Goal: Task Accomplishment & Management: Use online tool/utility

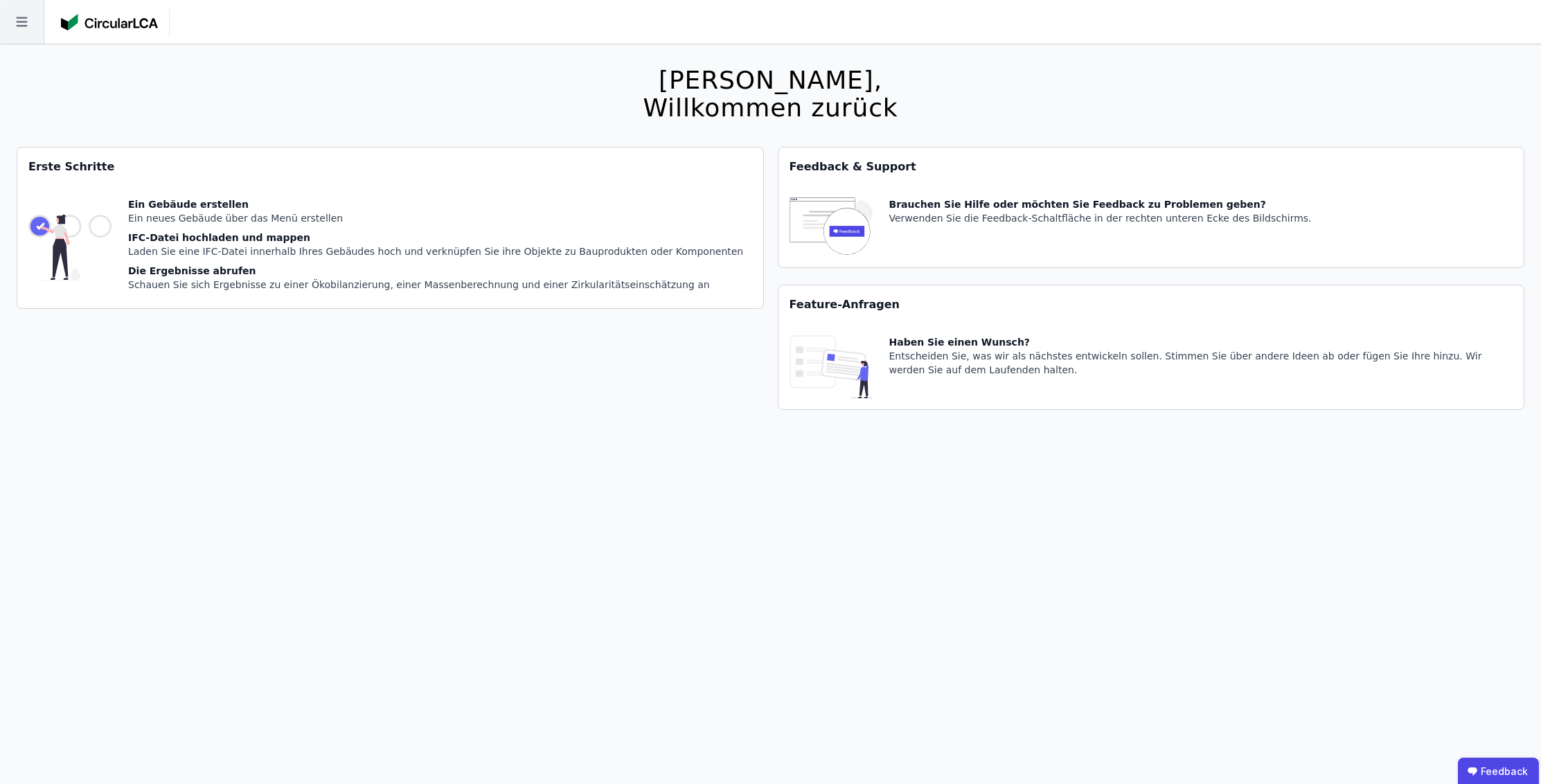
click at [29, 13] on icon at bounding box center [22, 22] width 44 height 44
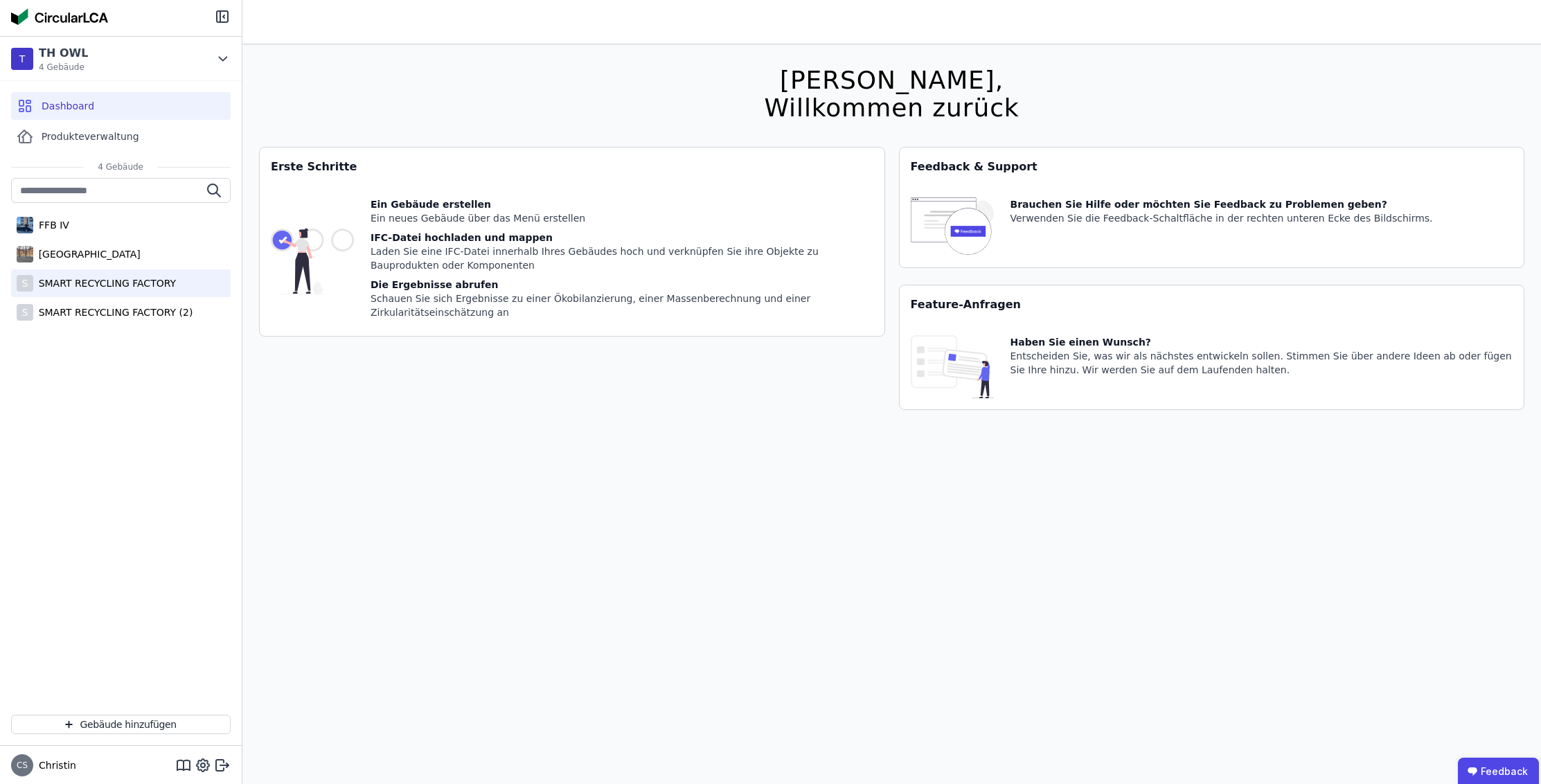
click at [95, 279] on div "SMART RECYCLING FACTORY" at bounding box center [104, 283] width 143 height 14
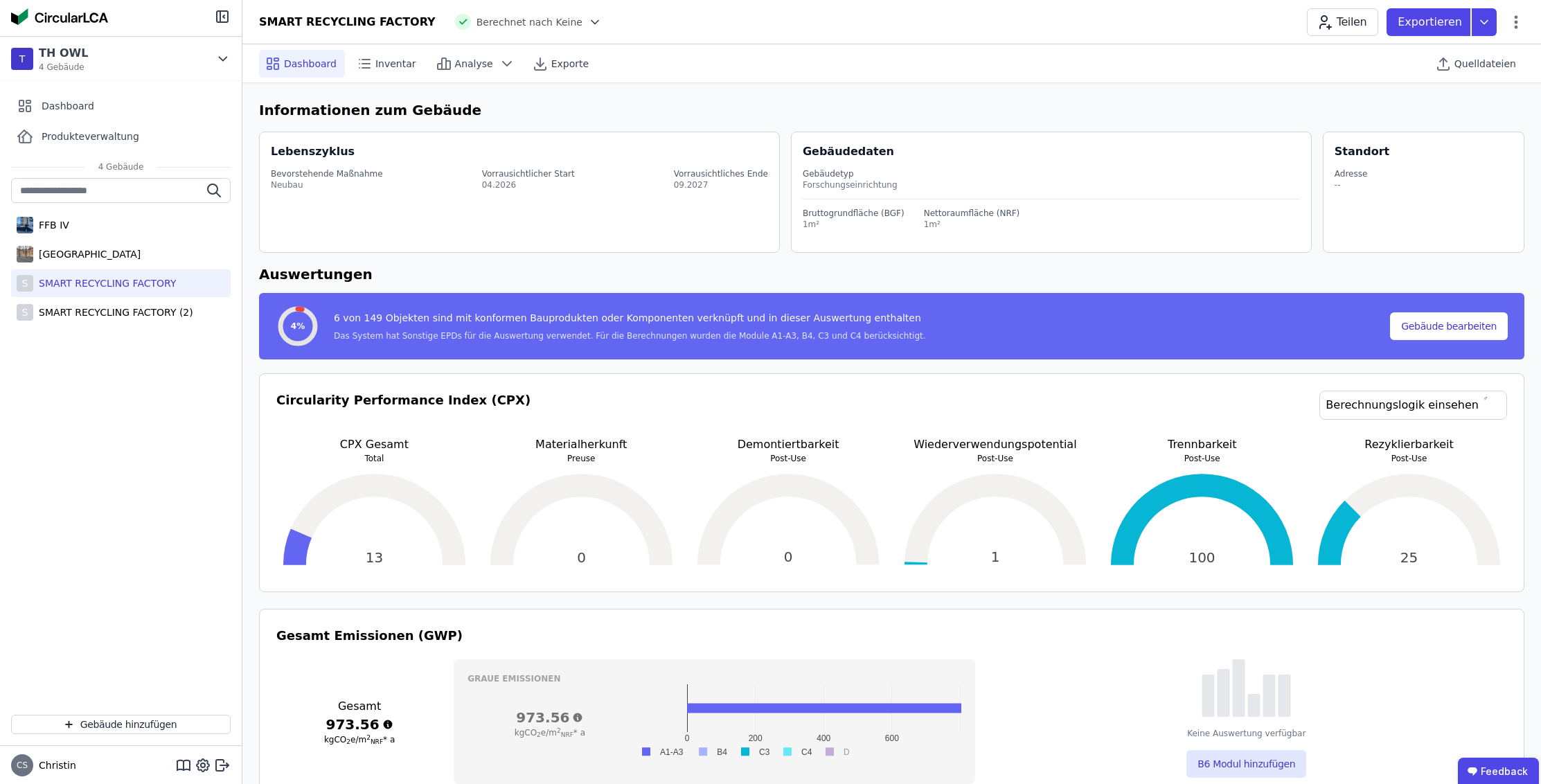
click at [358, 75] on div "Inventar" at bounding box center [388, 63] width 74 height 28
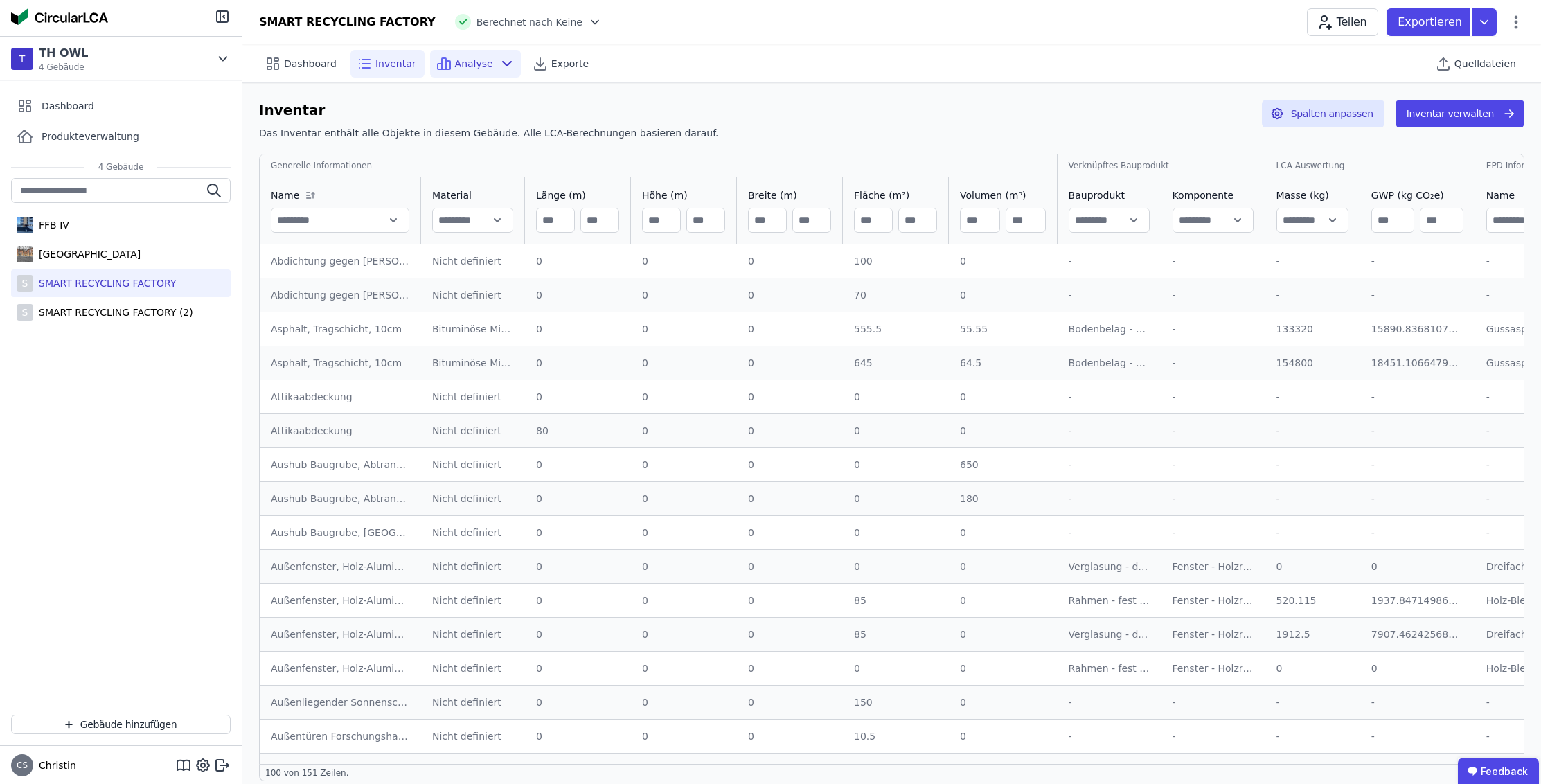
click at [464, 56] on div "Analyse" at bounding box center [475, 63] width 90 height 28
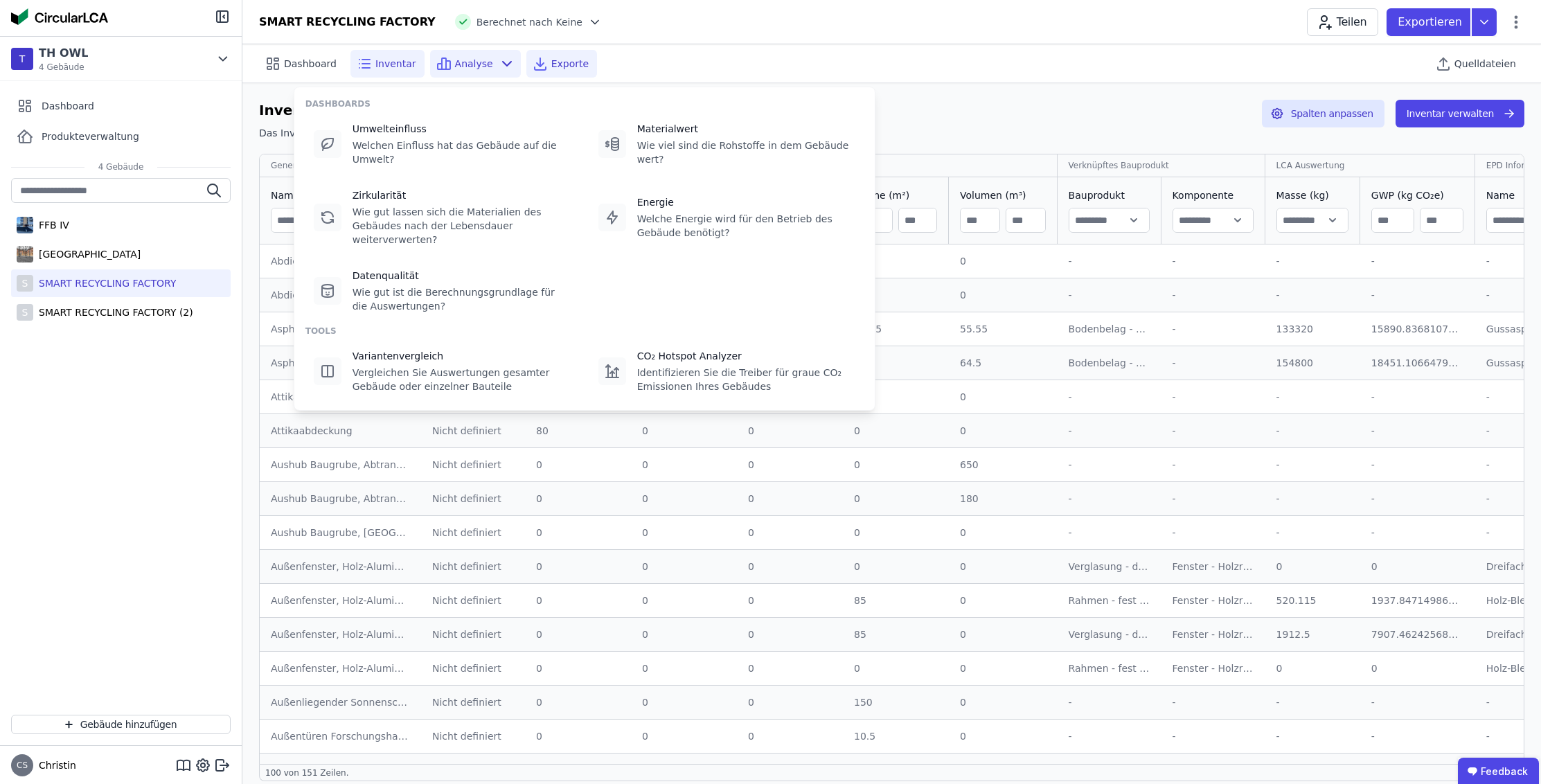
click at [571, 51] on div "Exporte" at bounding box center [562, 63] width 71 height 28
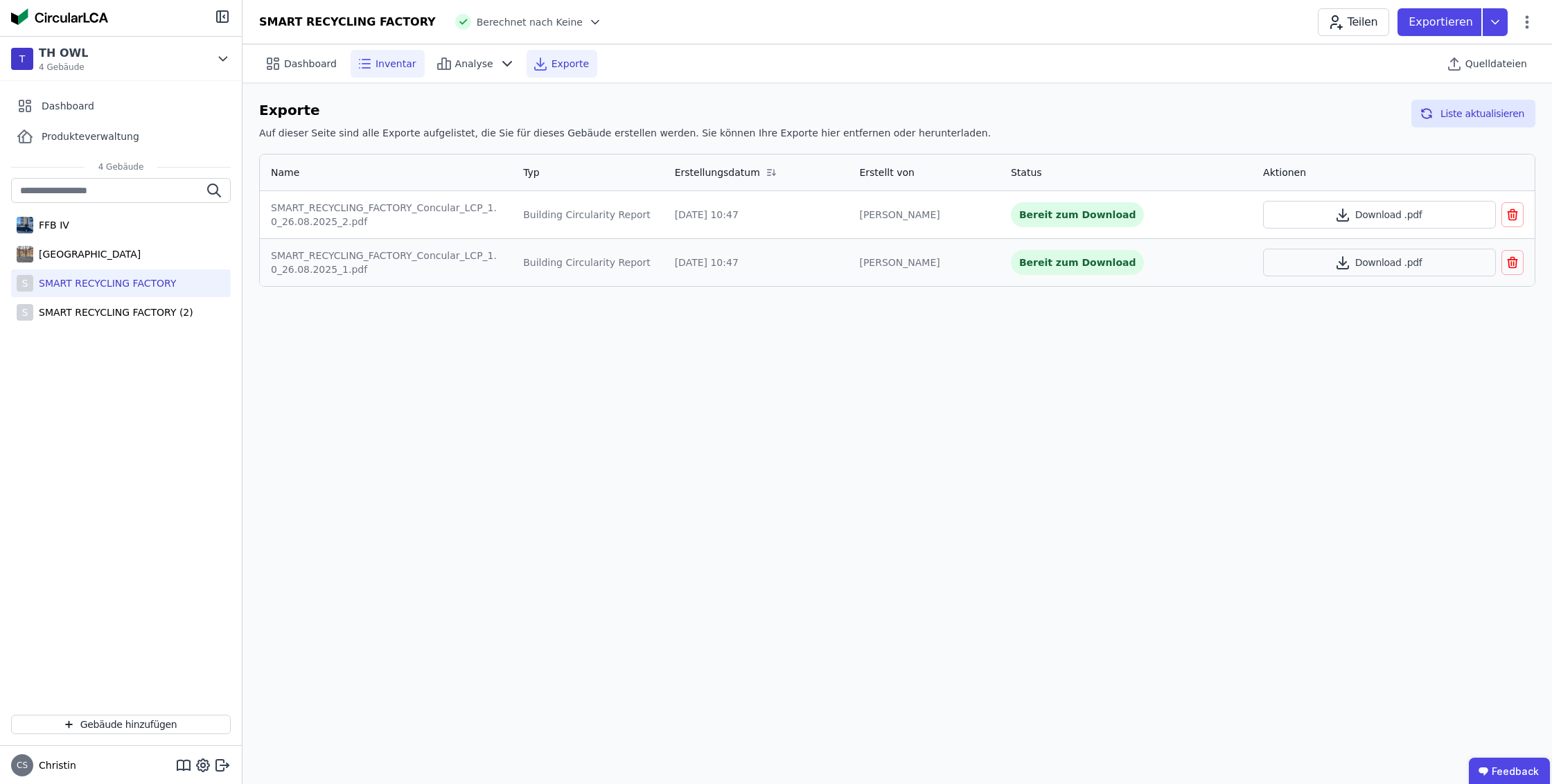
click at [386, 61] on span "Inventar" at bounding box center [396, 63] width 41 height 14
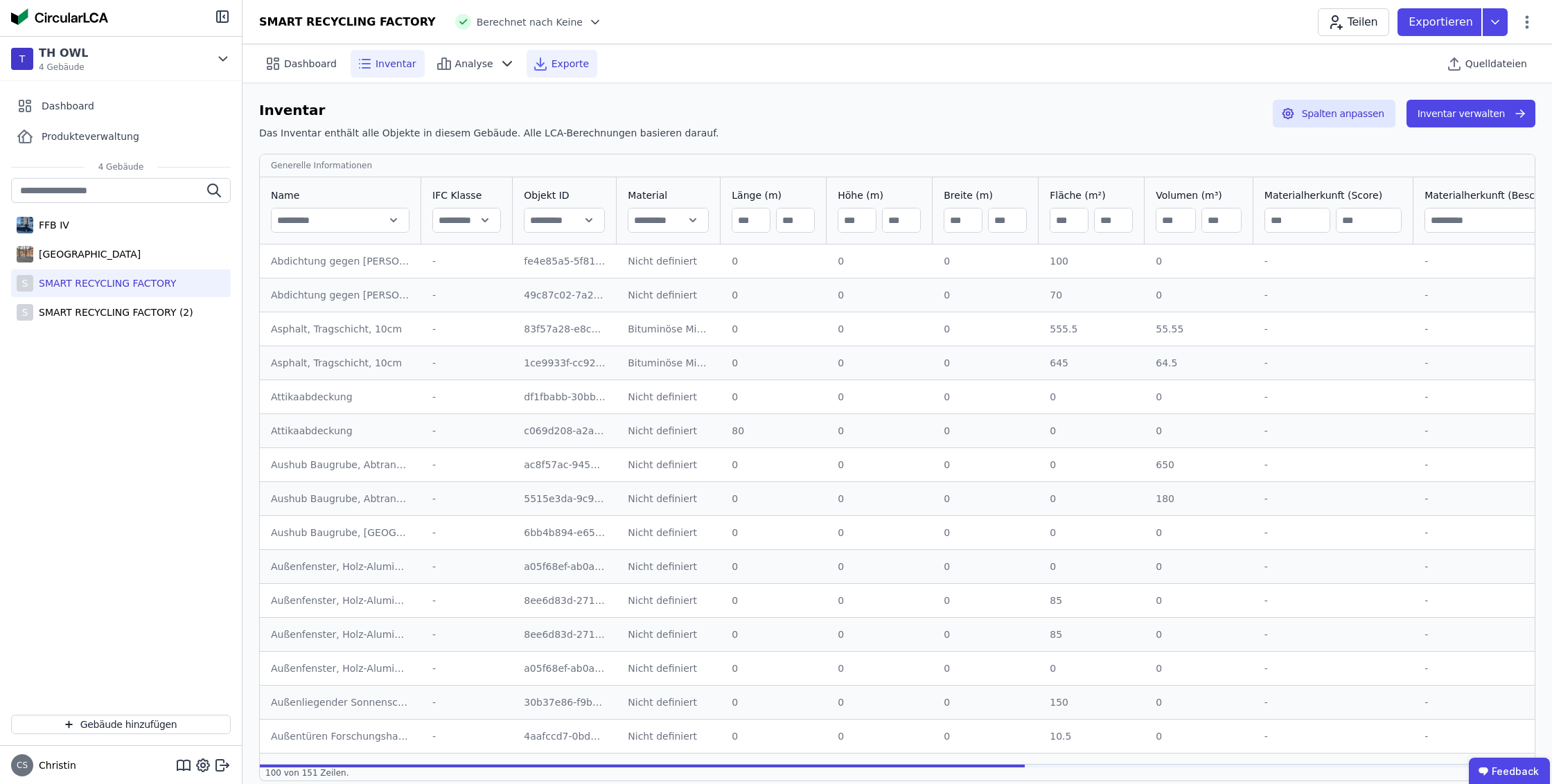
click at [559, 57] on span "Exporte" at bounding box center [571, 63] width 37 height 14
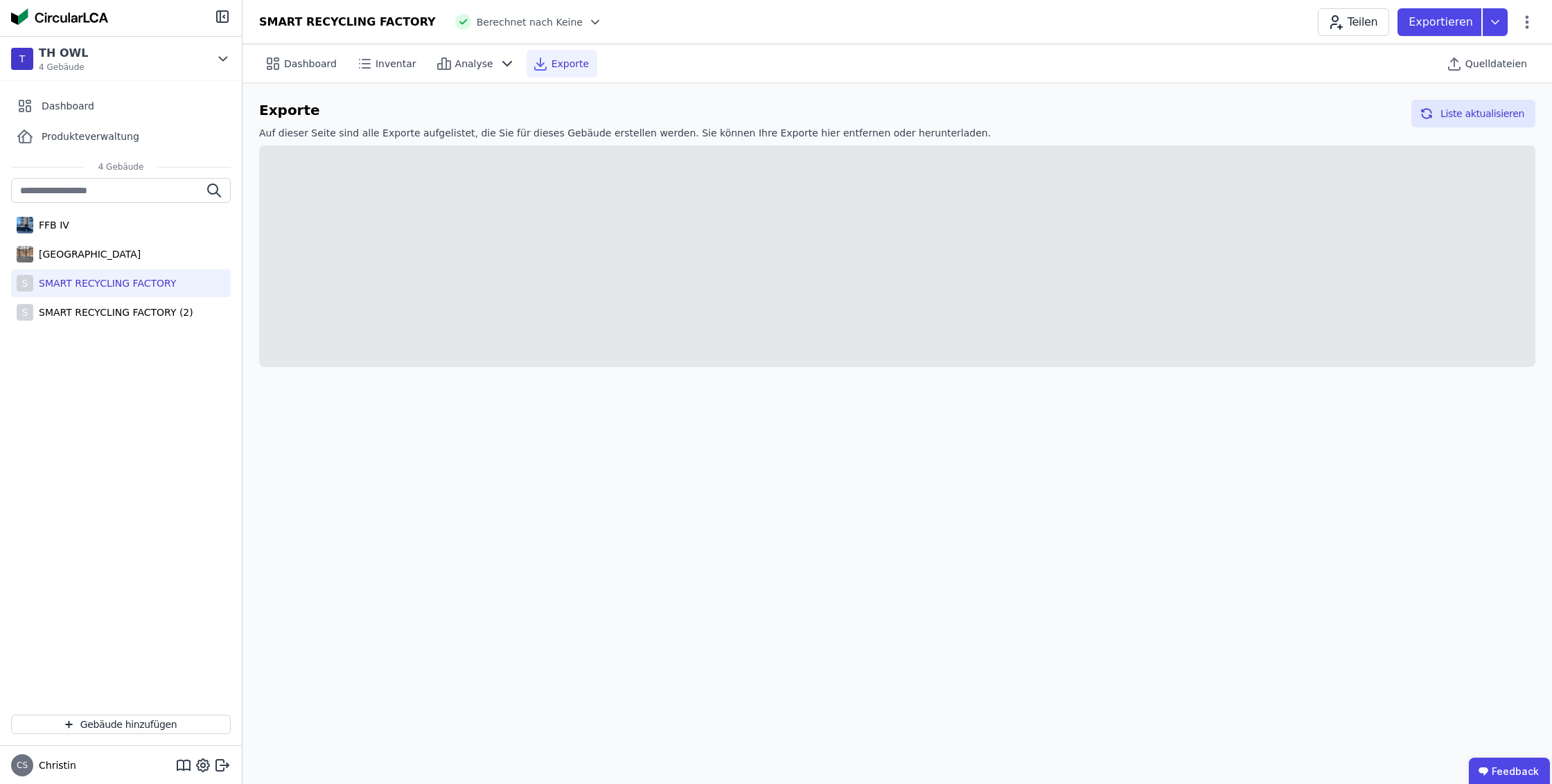
click at [556, 64] on span "Exporte" at bounding box center [571, 63] width 37 height 14
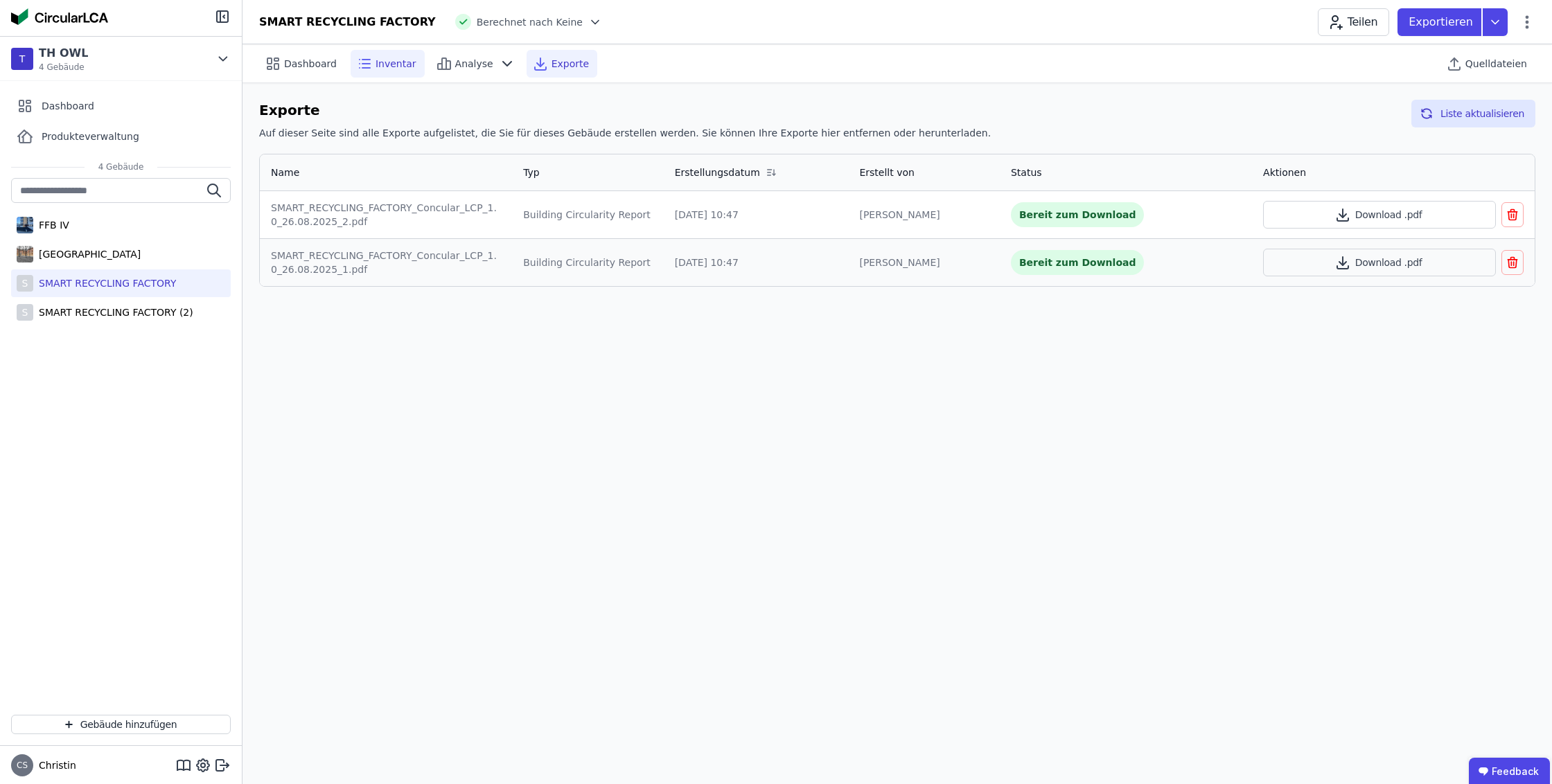
click at [392, 60] on span "Inventar" at bounding box center [396, 63] width 41 height 14
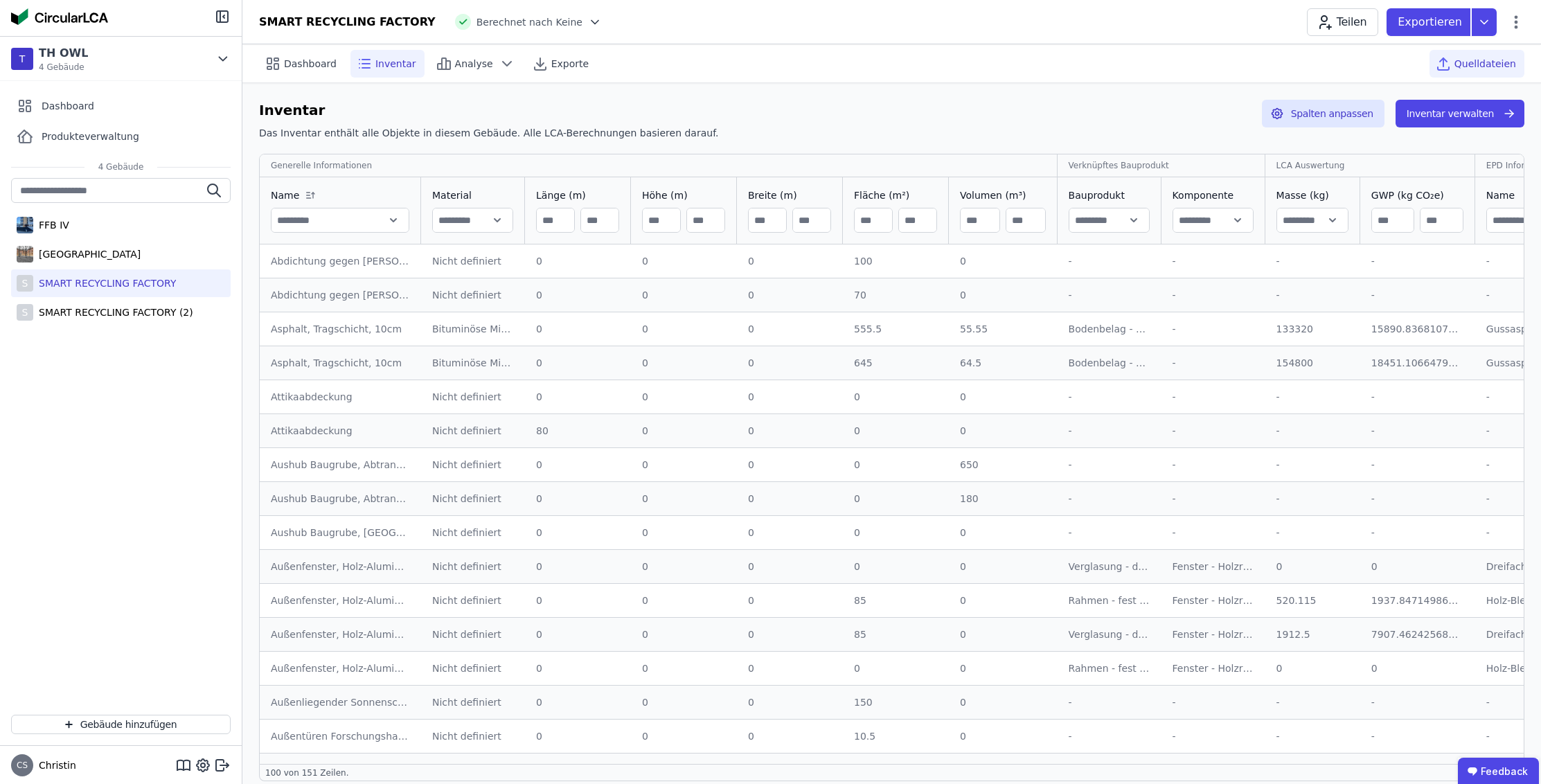
click at [1474, 58] on span "Quelldateien" at bounding box center [1485, 63] width 62 height 14
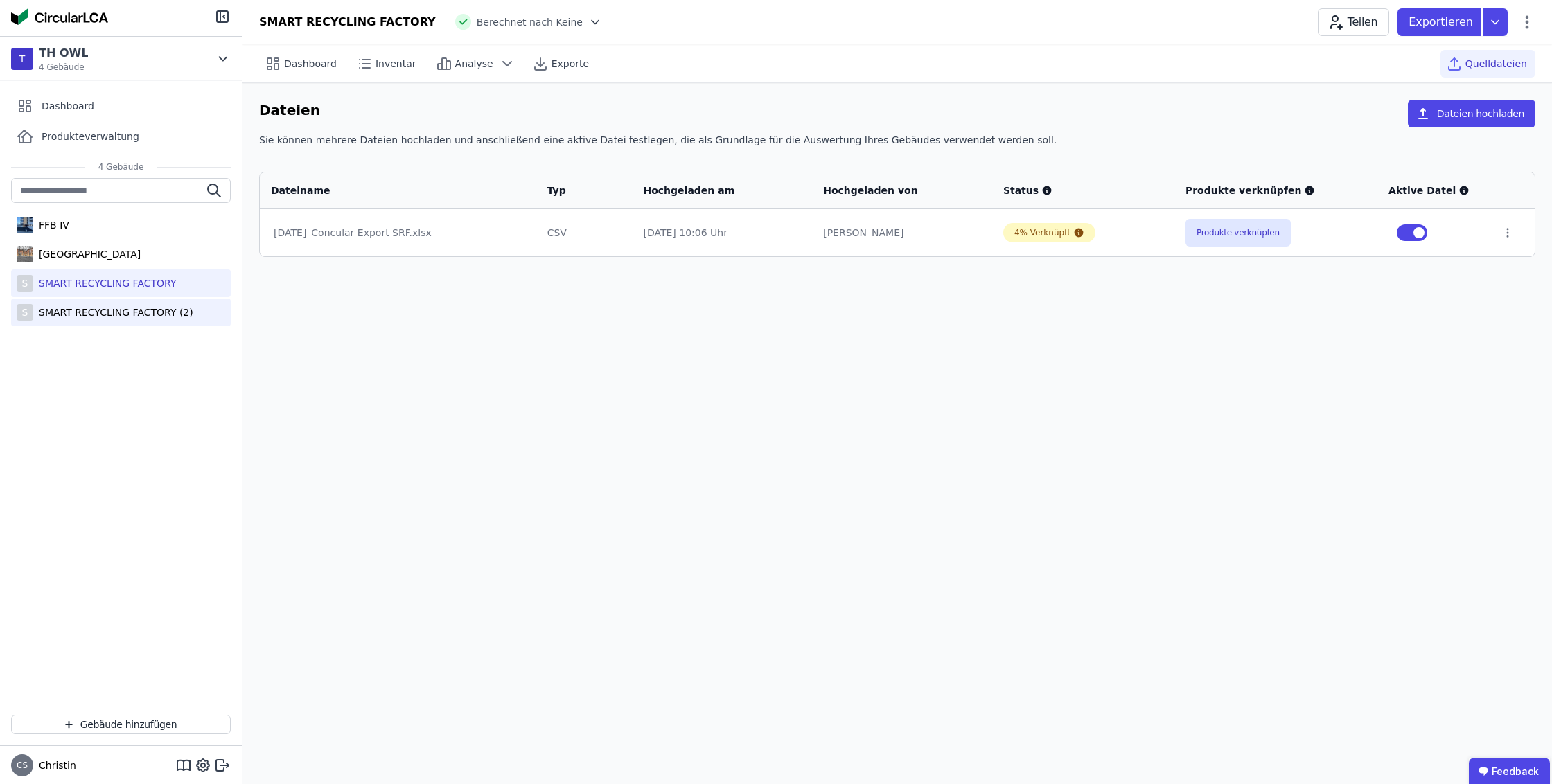
click at [123, 317] on div "SMART RECYCLING FACTORY (2)" at bounding box center [112, 313] width 160 height 14
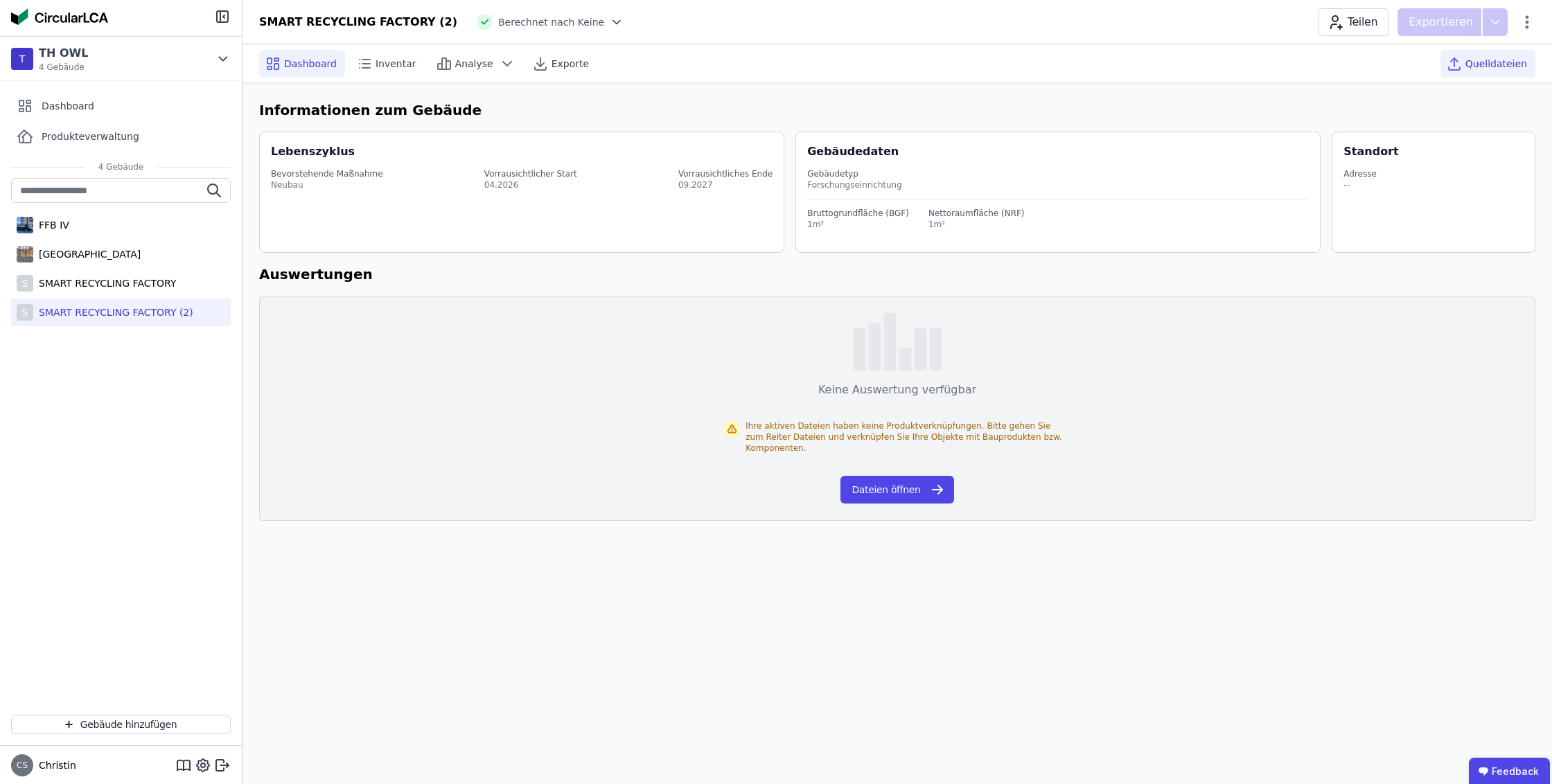
click at [1501, 60] on span "Quelldateien" at bounding box center [1496, 63] width 62 height 14
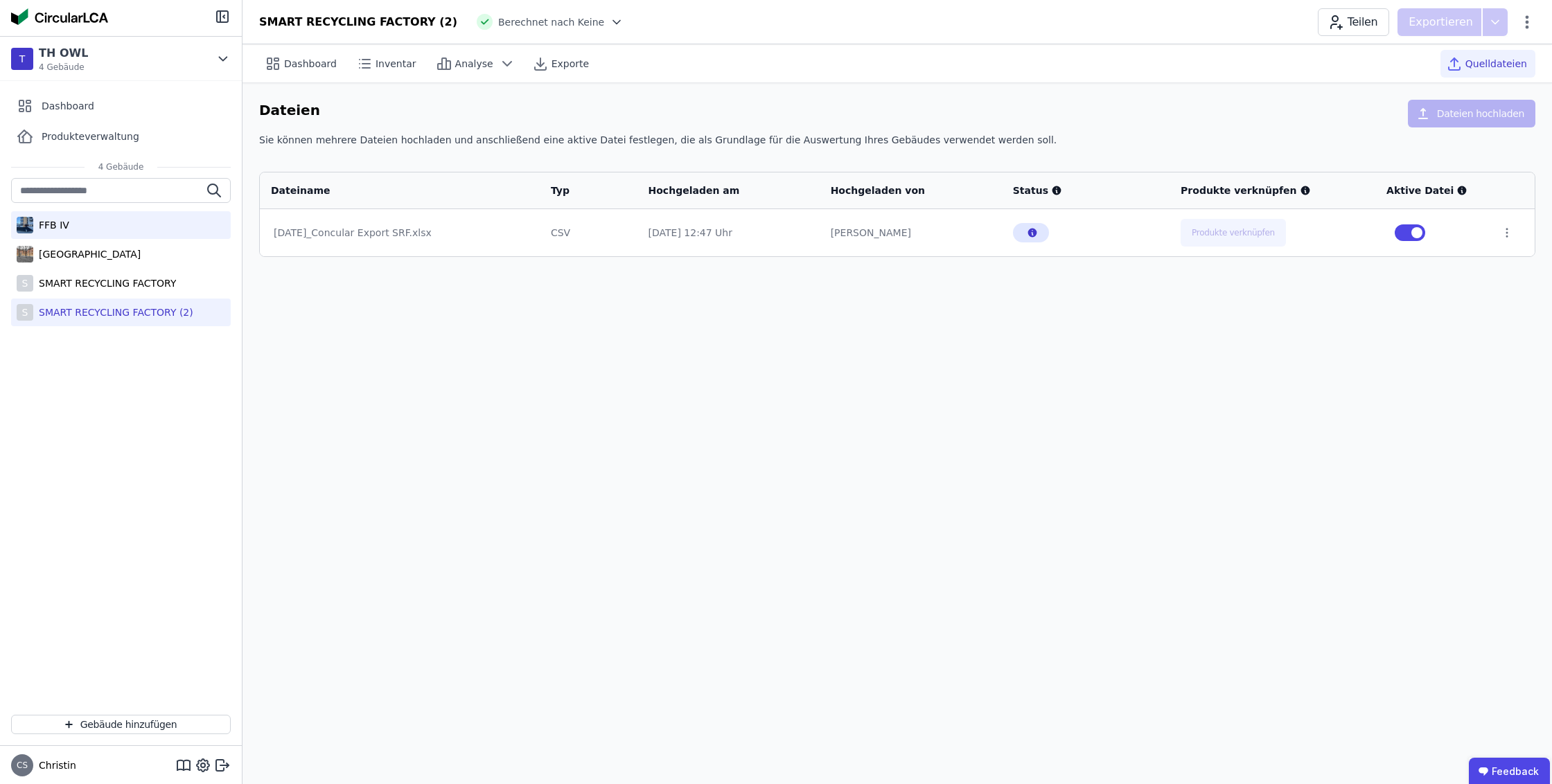
click at [73, 223] on div "FFB IV" at bounding box center [121, 225] width 220 height 28
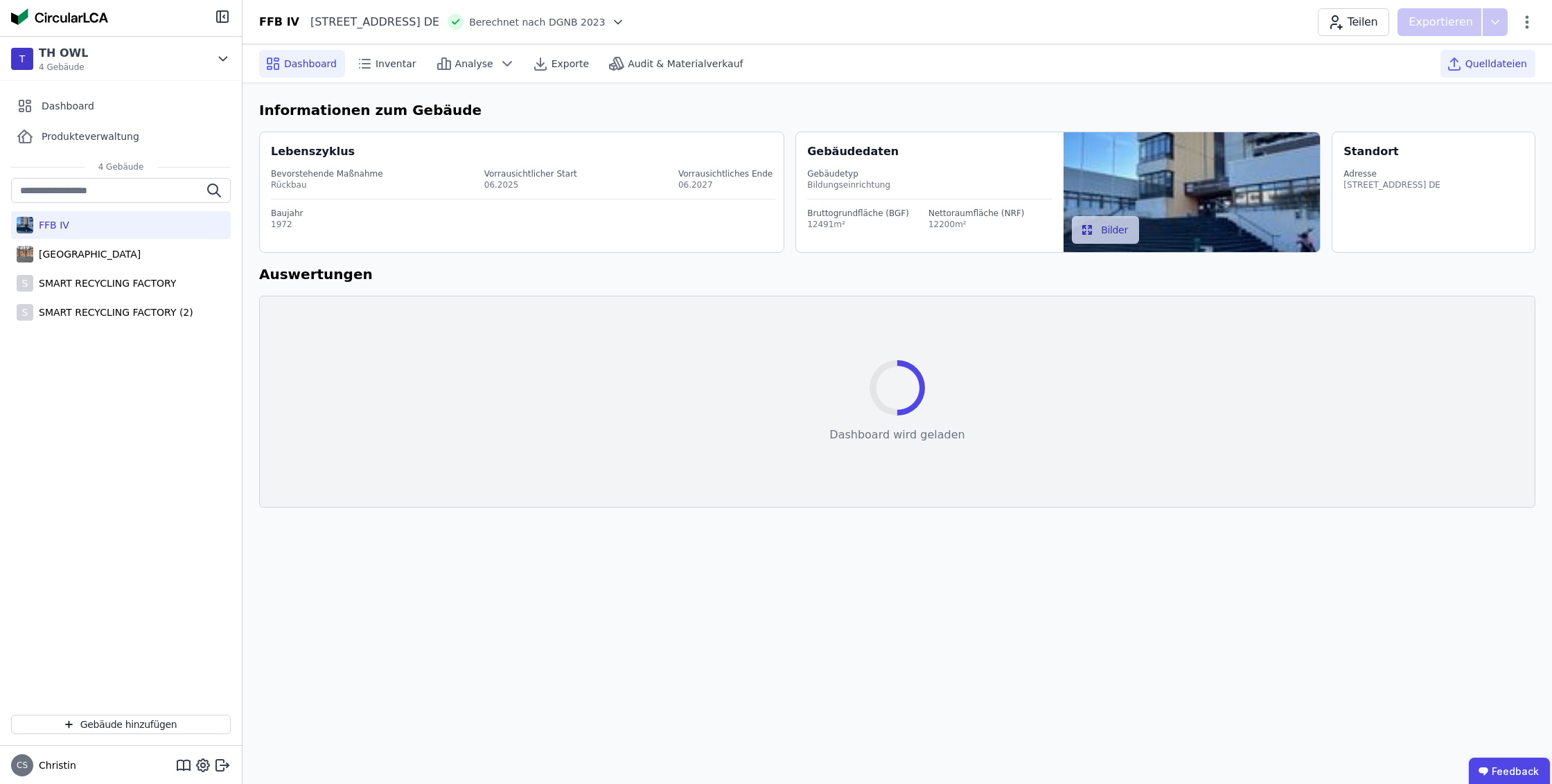
click at [1497, 68] on span "Quelldateien" at bounding box center [1496, 63] width 62 height 14
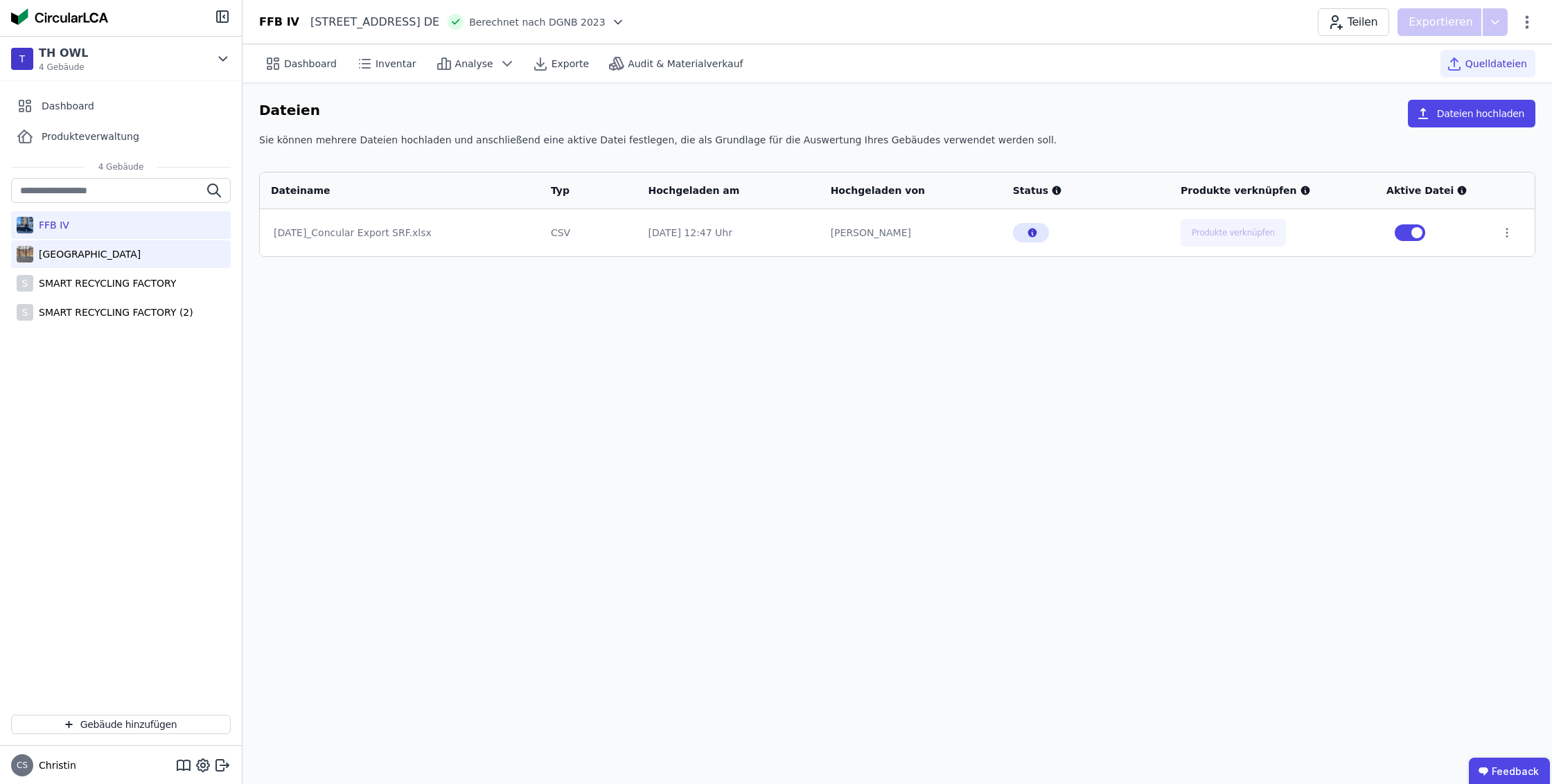
click at [74, 257] on div "[GEOGRAPHIC_DATA]" at bounding box center [86, 254] width 107 height 14
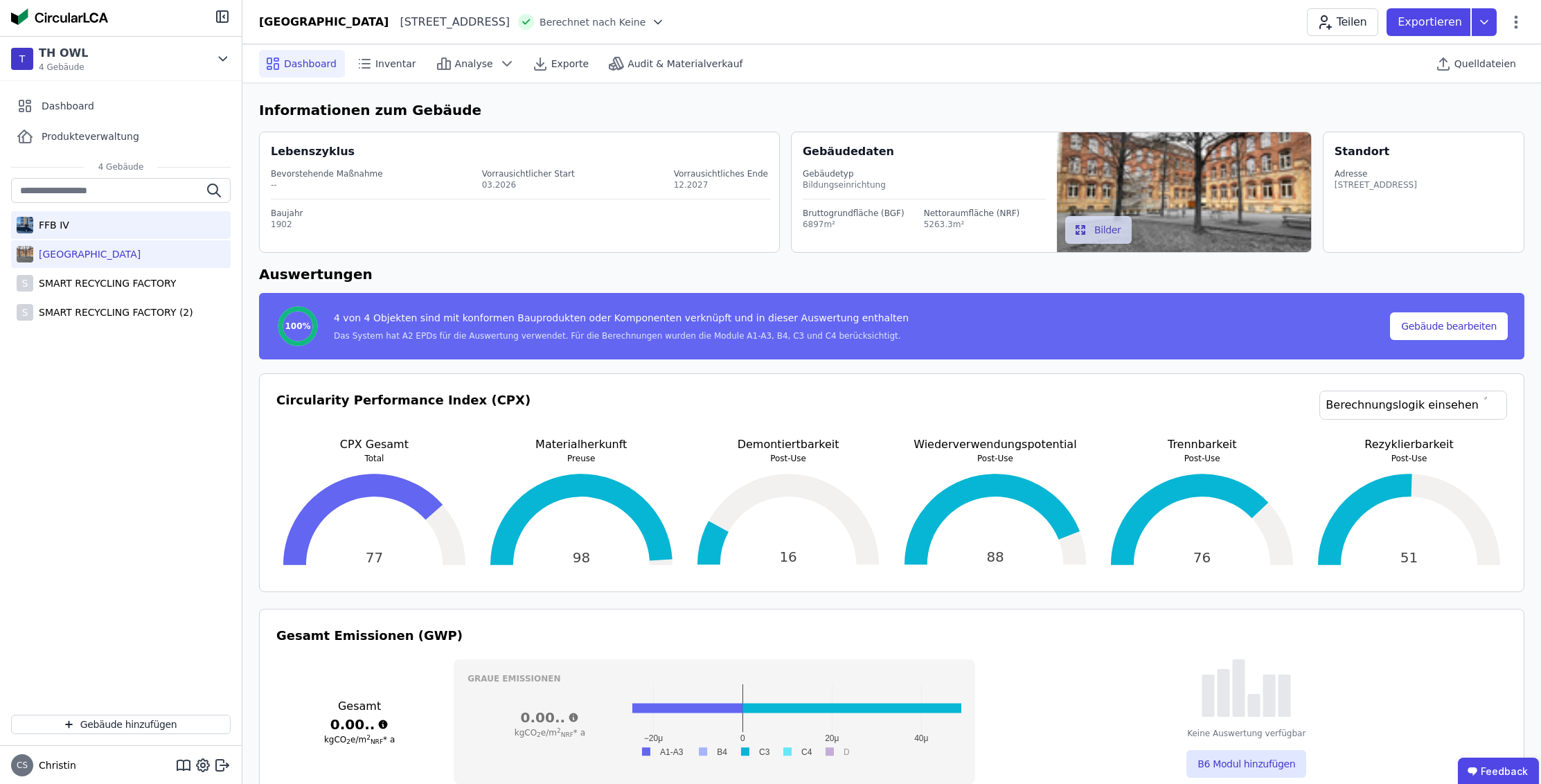
click at [68, 226] on div "FFB IV" at bounding box center [51, 225] width 36 height 14
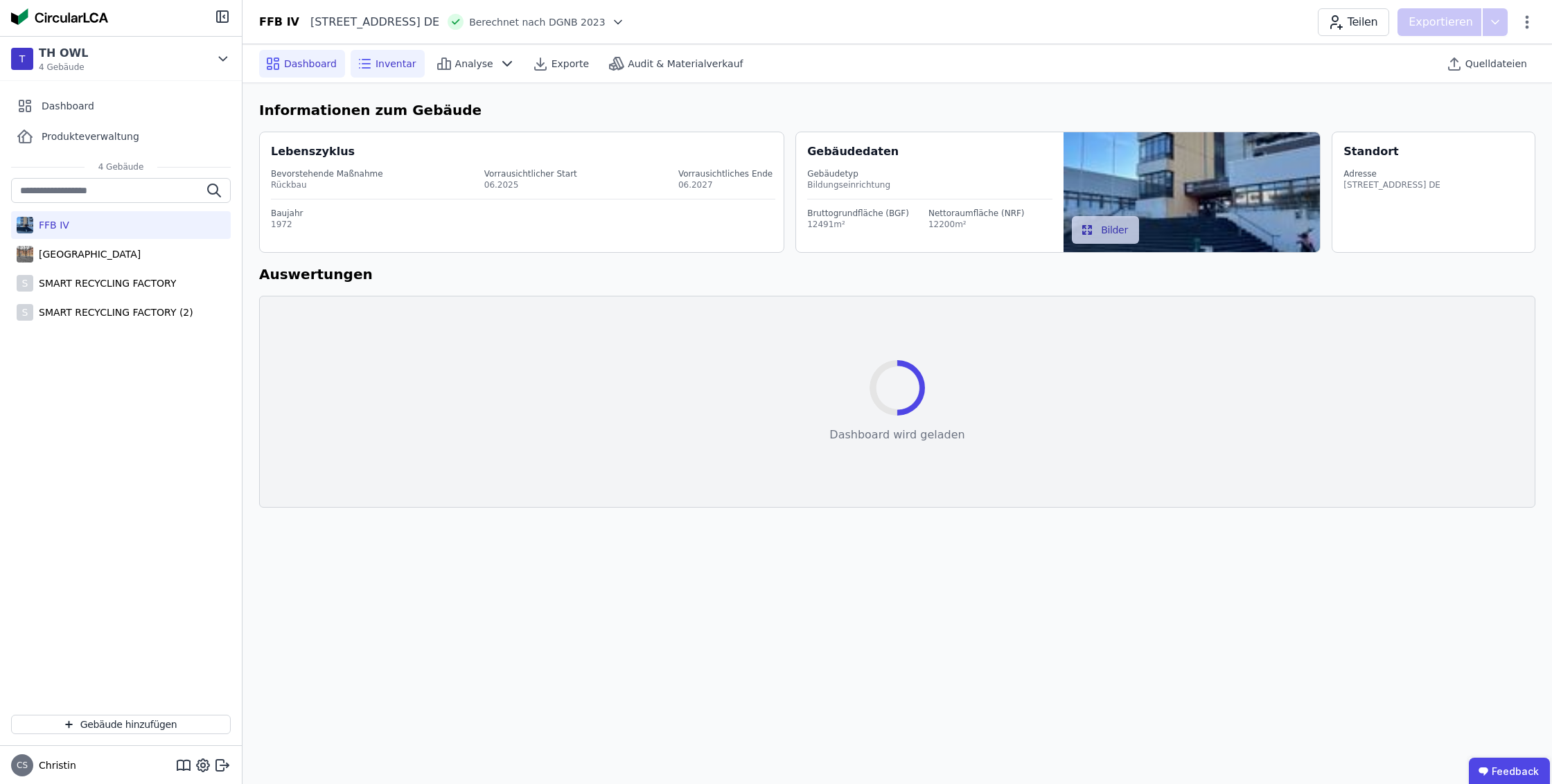
click at [369, 61] on icon at bounding box center [364, 64] width 17 height 17
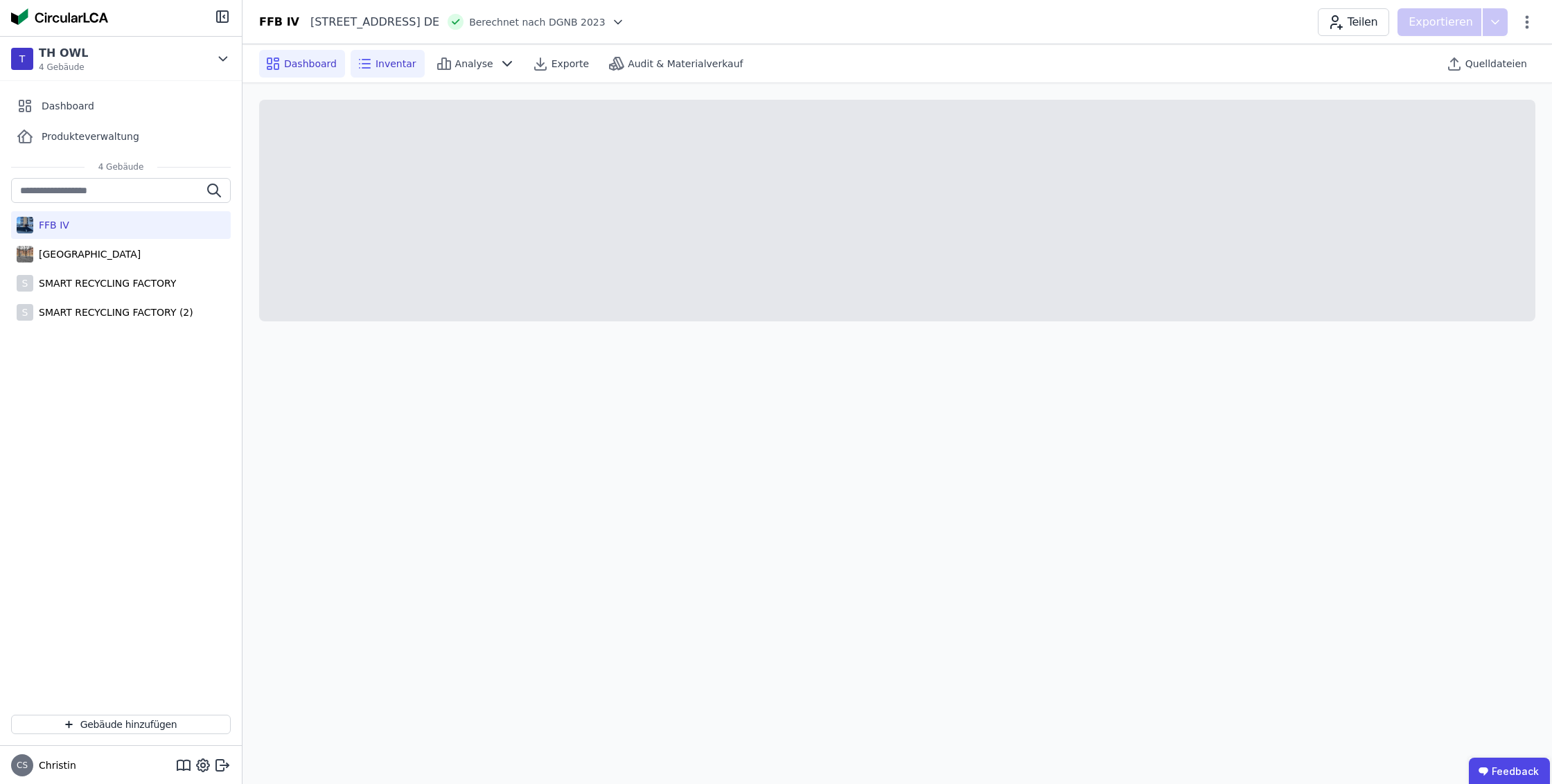
click at [302, 66] on span "Dashboard" at bounding box center [310, 63] width 52 height 14
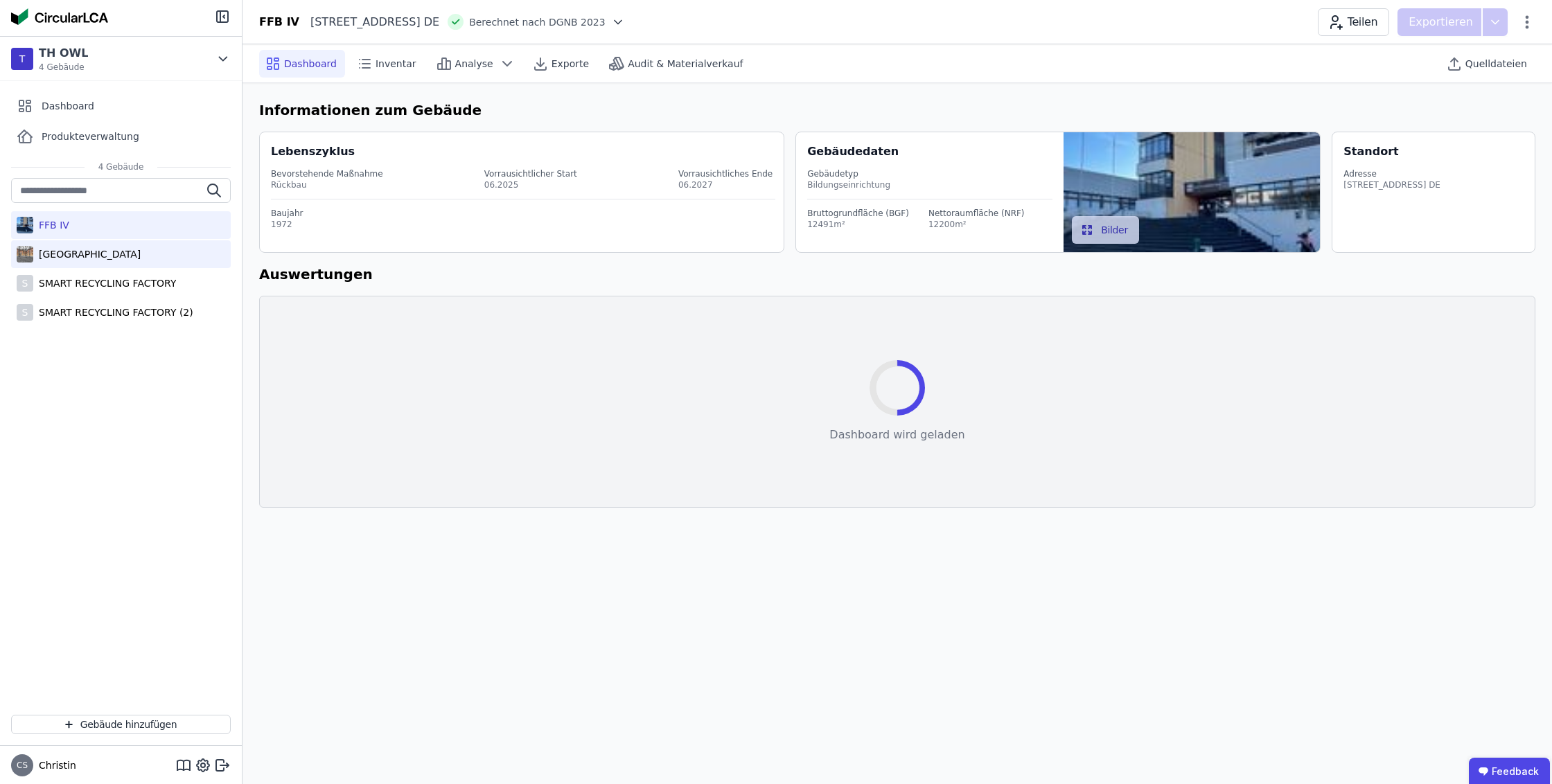
click at [68, 249] on div "[GEOGRAPHIC_DATA]" at bounding box center [86, 254] width 107 height 14
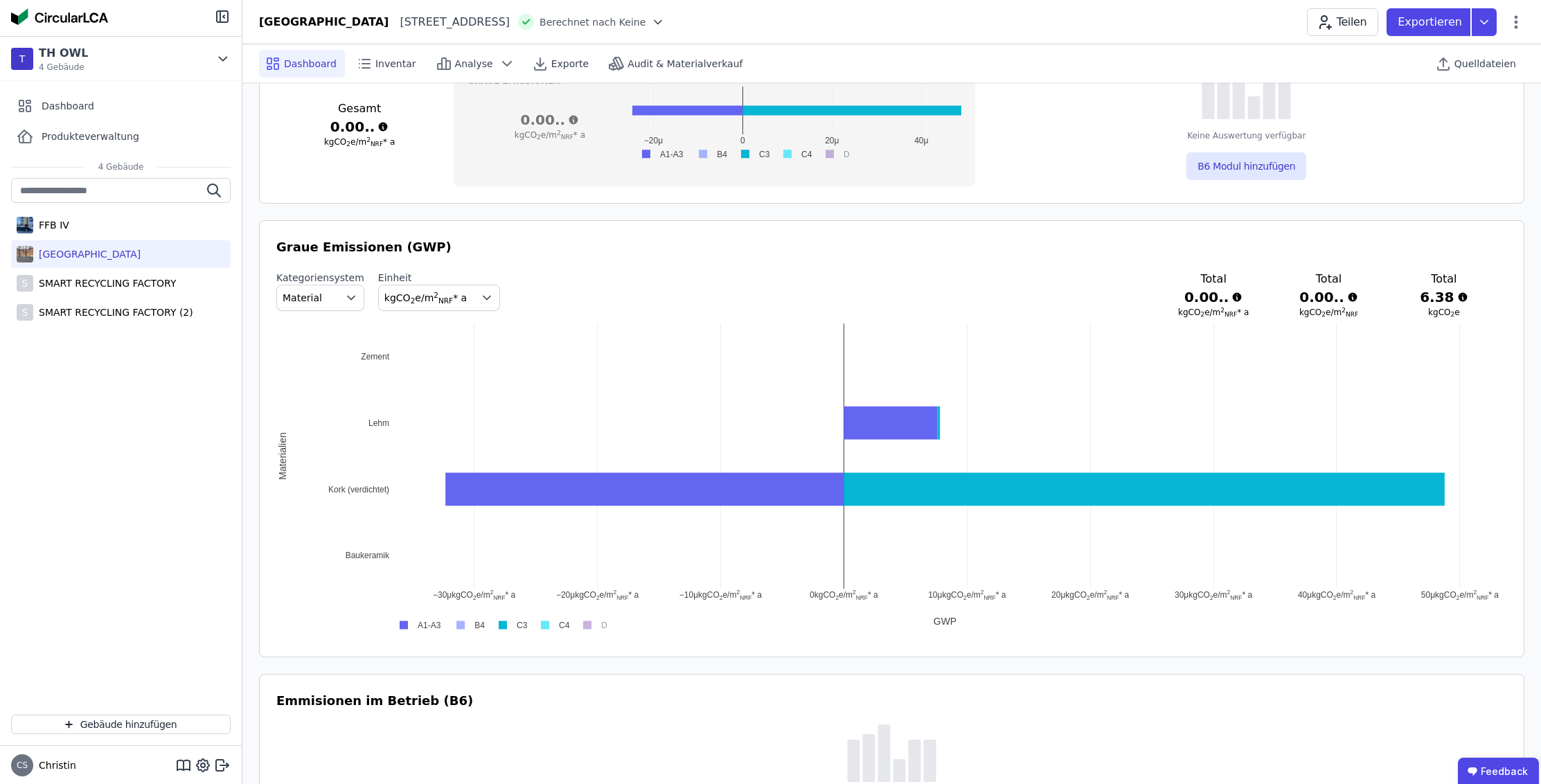
scroll to position [606, 0]
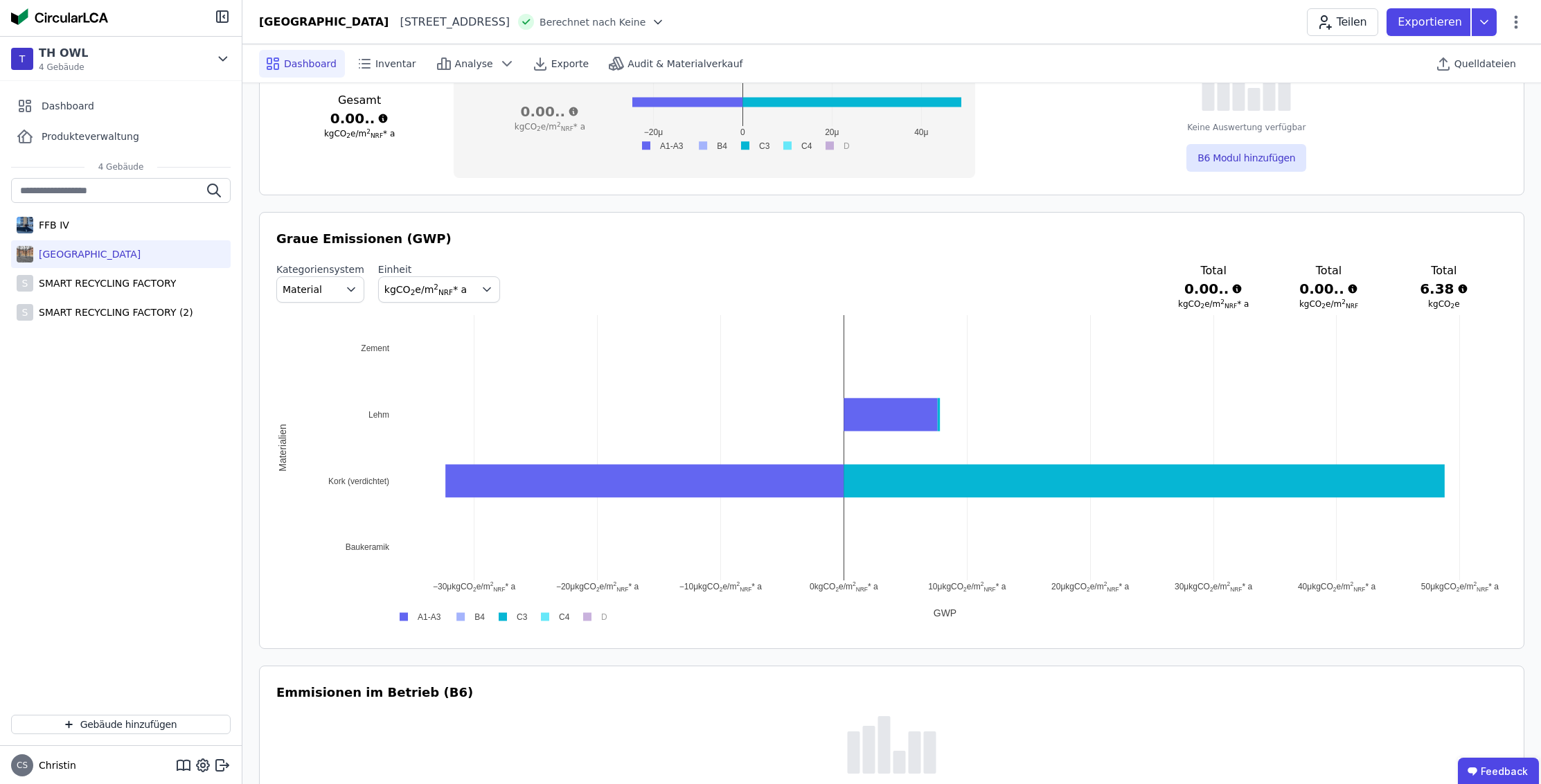
click at [433, 284] on sup "2" at bounding box center [436, 286] width 5 height 8
click at [349, 286] on icon "button" at bounding box center [351, 289] width 14 height 14
click at [349, 287] on icon "button" at bounding box center [351, 289] width 14 height 14
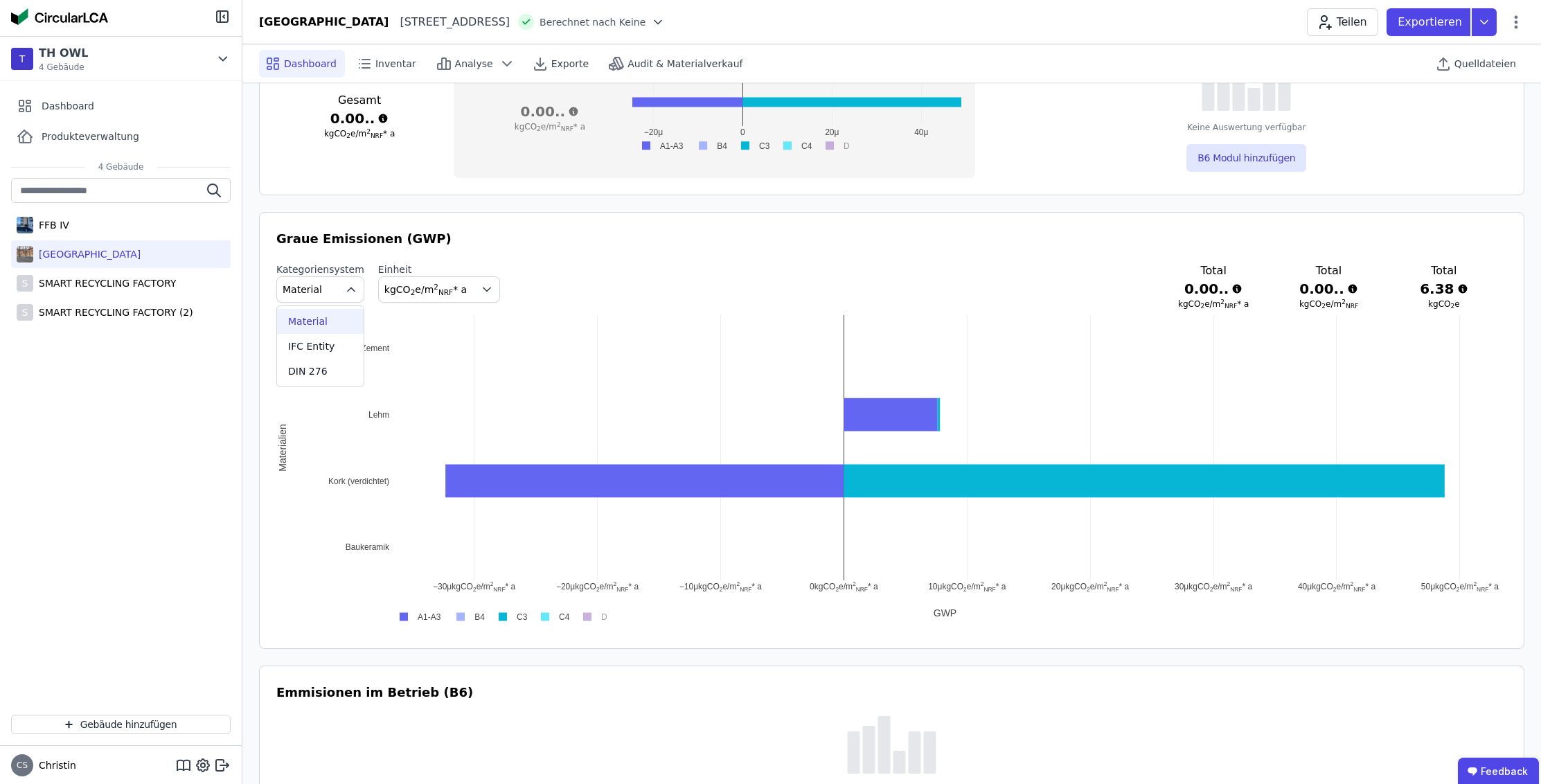
click at [349, 287] on icon "button" at bounding box center [351, 289] width 14 height 14
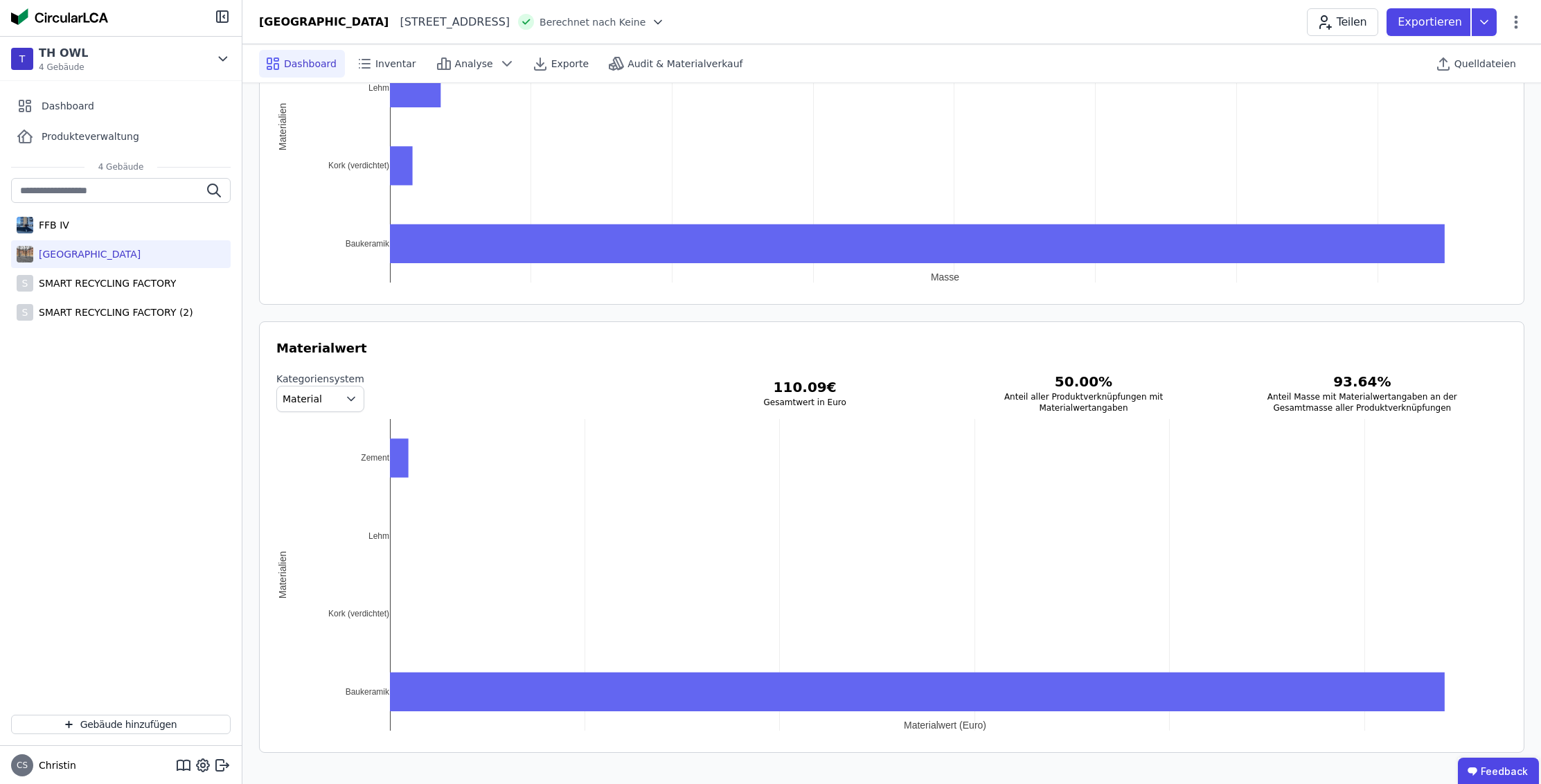
scroll to position [1259, 0]
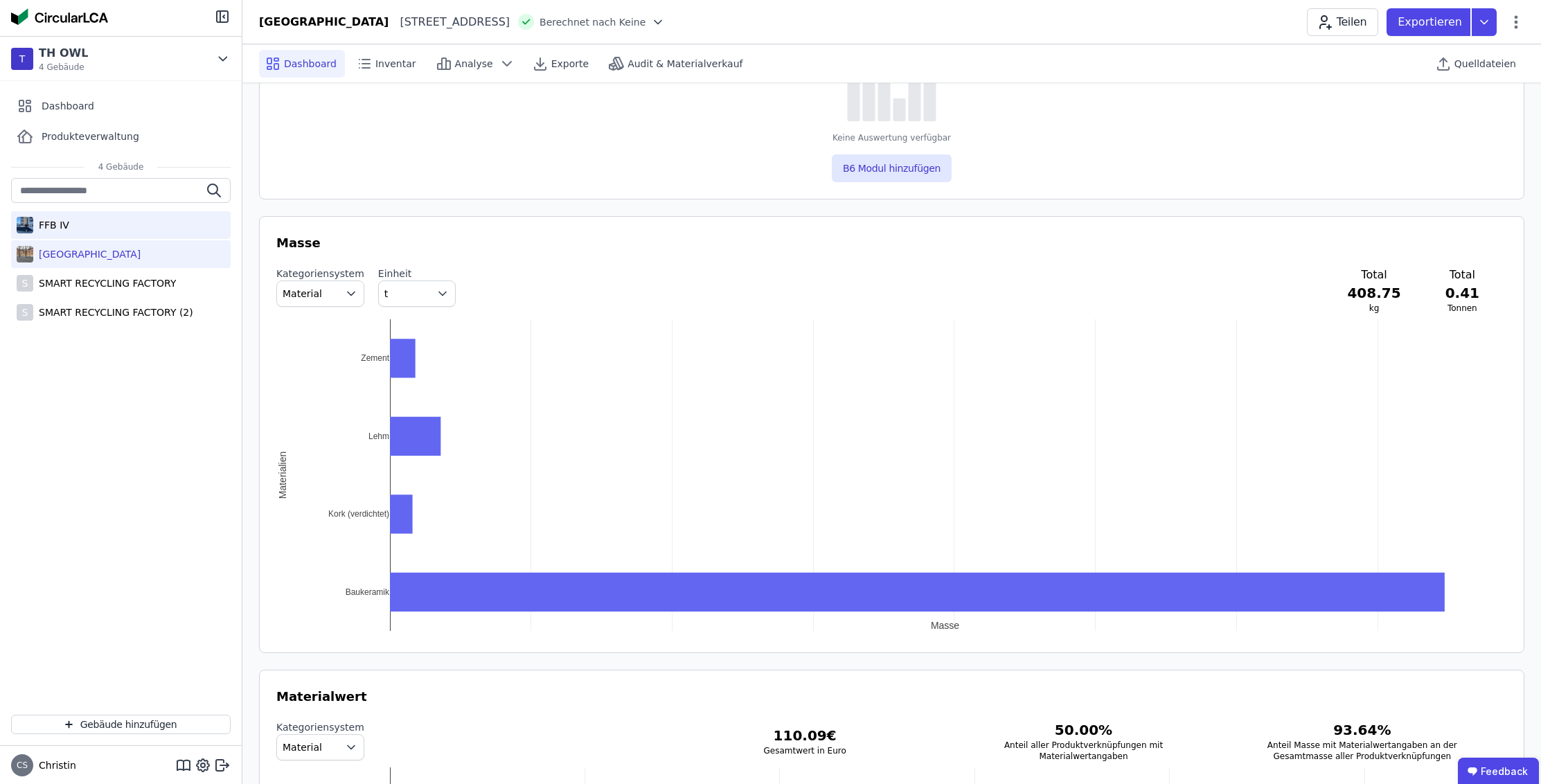
click at [86, 220] on div "FFB IV" at bounding box center [121, 225] width 220 height 28
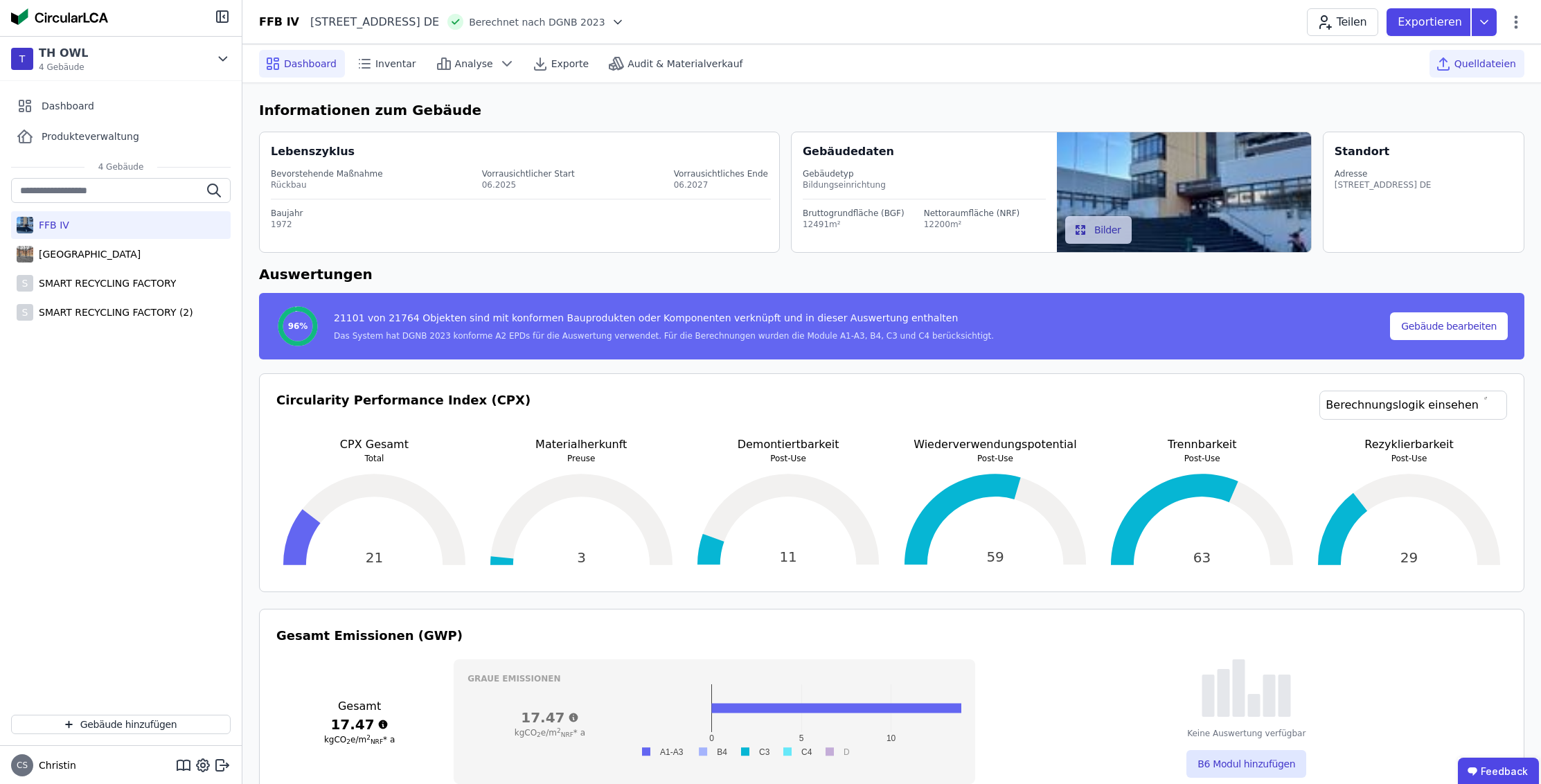
click at [1465, 60] on span "Quelldateien" at bounding box center [1485, 63] width 62 height 14
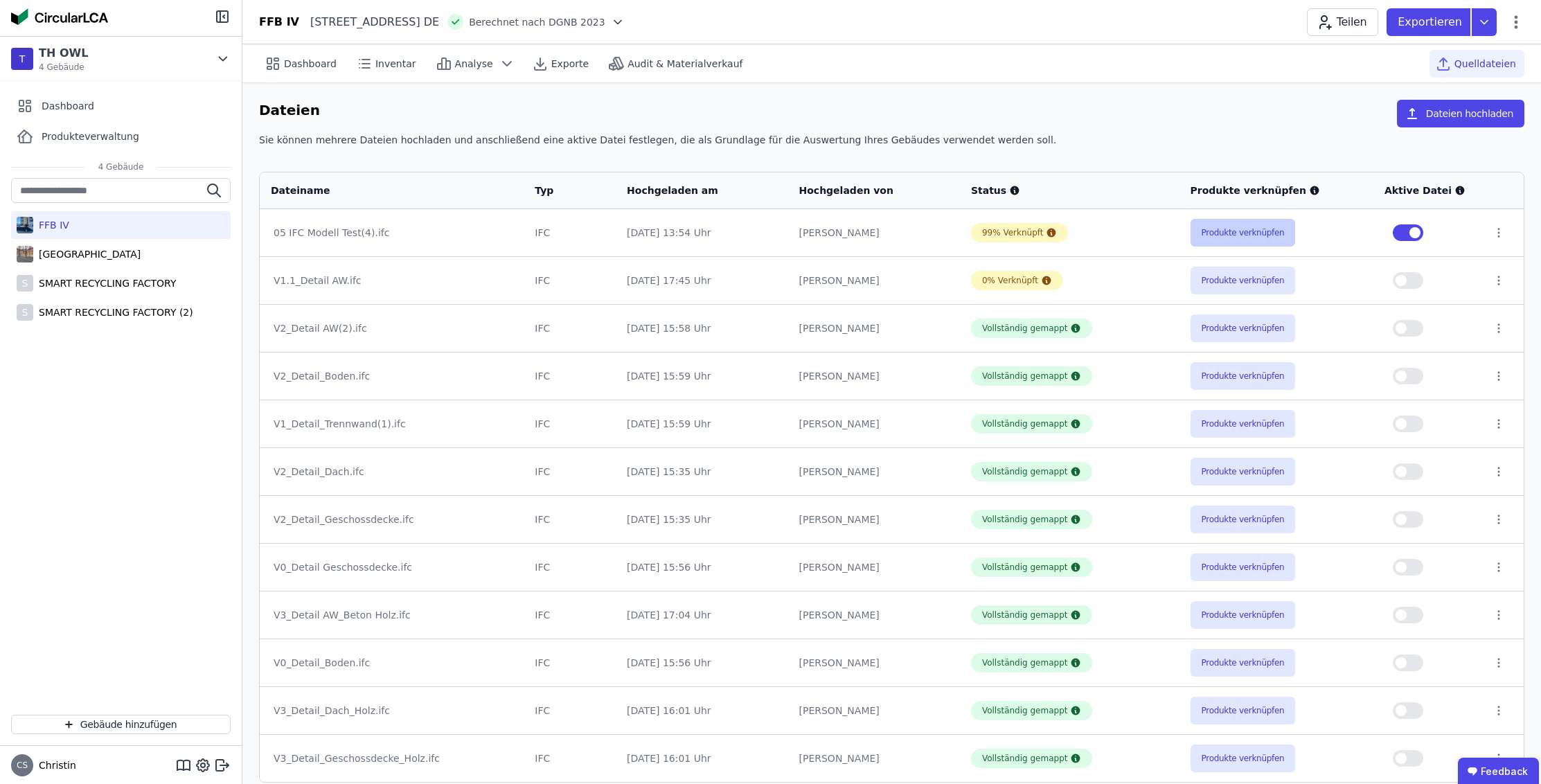
click at [1224, 235] on button "Produkte verknüpfen" at bounding box center [1243, 232] width 106 height 28
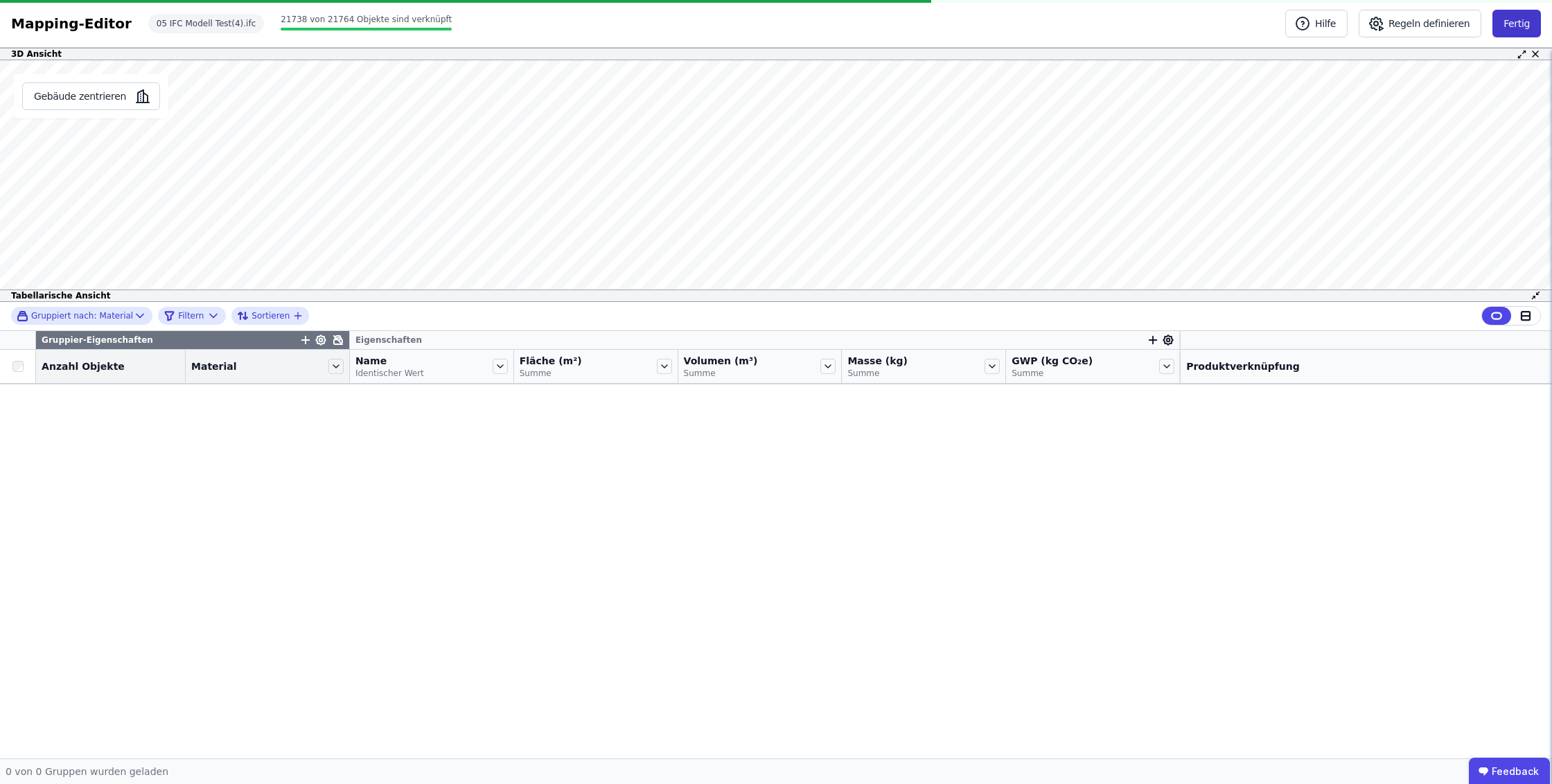
click at [1519, 24] on button "Fertig" at bounding box center [1516, 23] width 48 height 28
